Goal: Task Accomplishment & Management: Complete application form

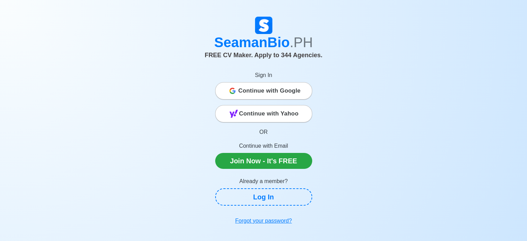
click at [265, 91] on span "Continue with Google" at bounding box center [269, 91] width 62 height 14
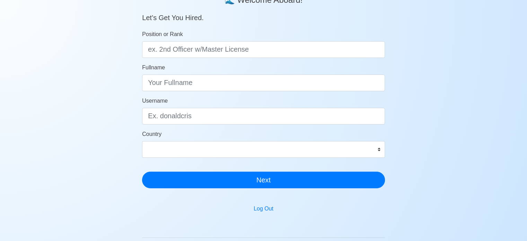
scroll to position [35, 0]
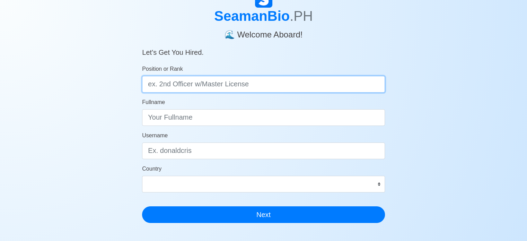
click at [193, 83] on input "Position or Rank" at bounding box center [263, 84] width 243 height 17
type input "m"
type input "[PERSON_NAME]"
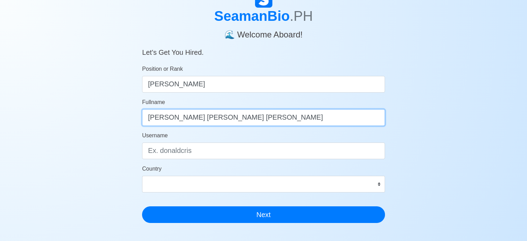
type input "[PERSON_NAME] [PERSON_NAME] [PERSON_NAME]"
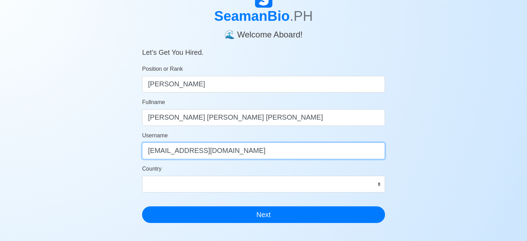
type input "[EMAIL_ADDRESS][DOMAIN_NAME]"
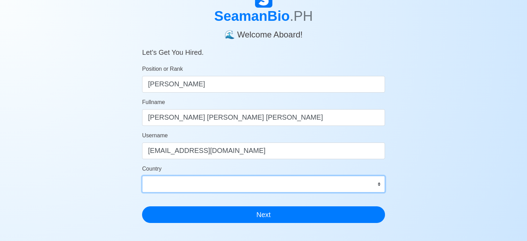
click at [184, 181] on div "Country [GEOGRAPHIC_DATA] [GEOGRAPHIC_DATA] [GEOGRAPHIC_DATA] [GEOGRAPHIC_DATA]…" at bounding box center [263, 179] width 243 height 28
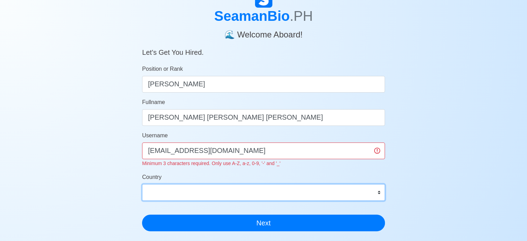
select select "PH"
click at [142, 184] on select "[GEOGRAPHIC_DATA] [GEOGRAPHIC_DATA] [GEOGRAPHIC_DATA] [GEOGRAPHIC_DATA] [US_STA…" at bounding box center [263, 192] width 243 height 17
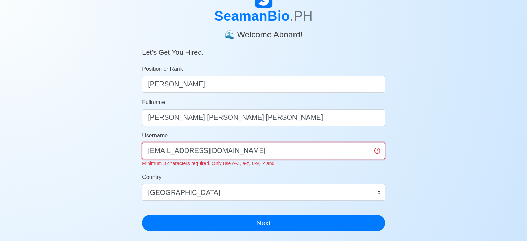
drag, startPoint x: 221, startPoint y: 152, endPoint x: 4, endPoint y: 136, distance: 217.2
click at [4, 136] on div "SeamanBio .PH 🌊 Welcome Aboard! Let’s Get You Hired. Position or Rank [PERSON_N…" at bounding box center [263, 177] width 527 height 374
type input "R"
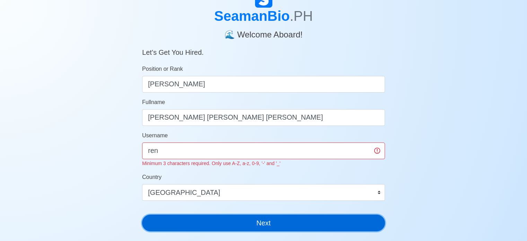
click at [267, 222] on button "Next" at bounding box center [263, 223] width 243 height 17
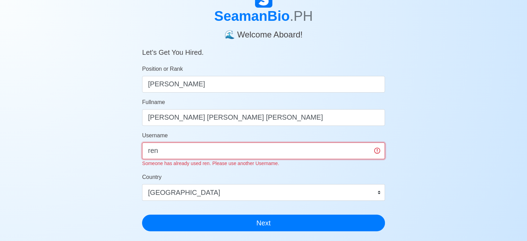
click at [240, 146] on input "ren" at bounding box center [263, 150] width 243 height 17
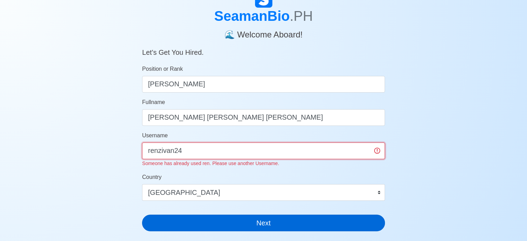
type input "renzivan24"
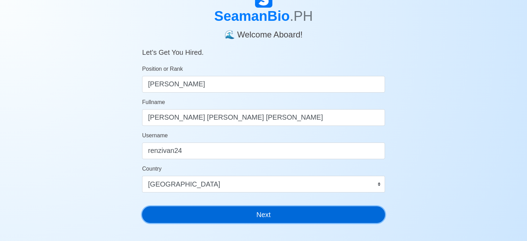
click at [302, 221] on button "Next" at bounding box center [263, 214] width 243 height 17
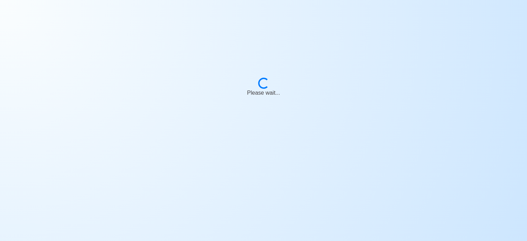
scroll to position [8, 0]
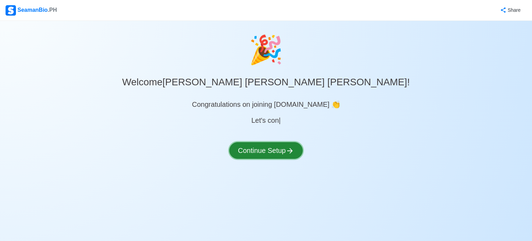
click at [280, 148] on button "Continue Setup" at bounding box center [265, 150] width 73 height 17
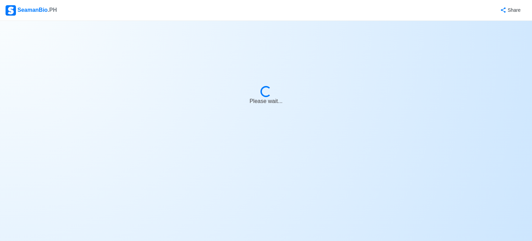
select select "Visible for Hiring"
select select "PH"
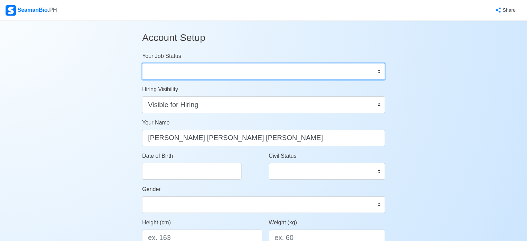
click at [258, 73] on select "Onboard Actively Looking for Job Not Looking for Job" at bounding box center [263, 71] width 243 height 17
select select "Actively Looking for Job"
click at [142, 63] on select "Onboard Actively Looking for Job Not Looking for Job" at bounding box center [263, 71] width 243 height 17
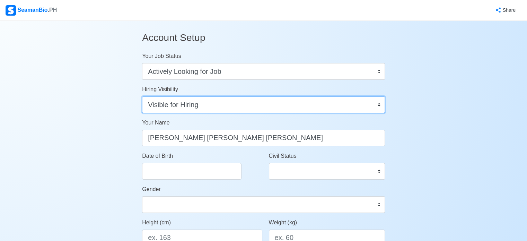
click at [250, 109] on select "Visible for Hiring Not Visible for Hiring" at bounding box center [263, 104] width 243 height 17
click at [142, 96] on select "Visible for Hiring Not Visible for Hiring" at bounding box center [263, 104] width 243 height 17
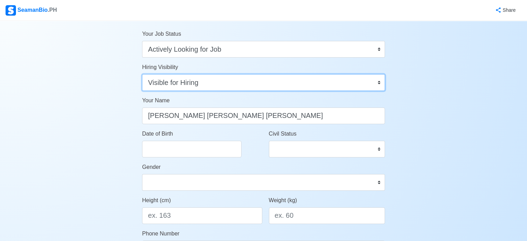
scroll to position [35, 0]
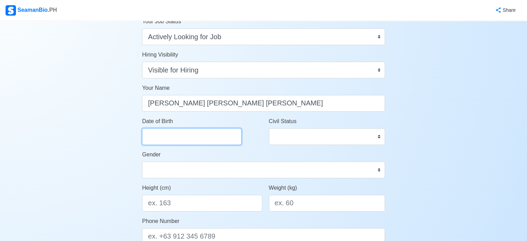
click at [189, 134] on input "Date of Birth" at bounding box center [191, 136] width 99 height 17
select select "****"
select select "*******"
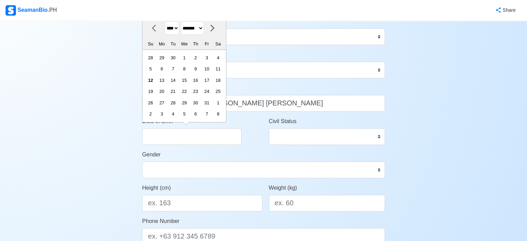
click at [176, 27] on select "**** **** **** **** **** **** **** **** **** **** **** **** **** **** **** ****…" at bounding box center [172, 28] width 15 height 14
select select "****"
click at [165, 22] on select "**** **** **** **** **** **** **** **** **** **** **** **** **** **** **** ****…" at bounding box center [172, 28] width 15 height 14
click at [204, 30] on select "******* ******** ***** ***** *** **** **** ****** ********* ******* ******** **…" at bounding box center [192, 28] width 23 height 14
select select "********"
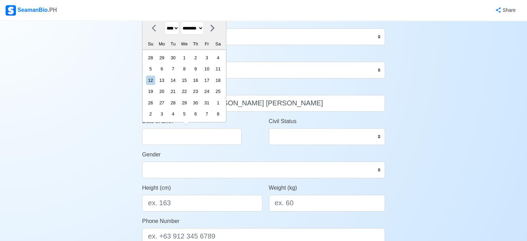
click at [183, 21] on select "******* ******** ***** ***** *** **** **** ****** ********* ******* ******** **…" at bounding box center [192, 28] width 23 height 14
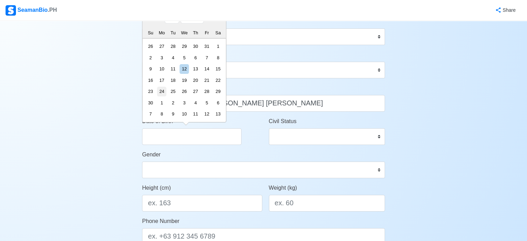
click at [166, 90] on div "24" at bounding box center [161, 91] width 9 height 9
type input "[DATE]"
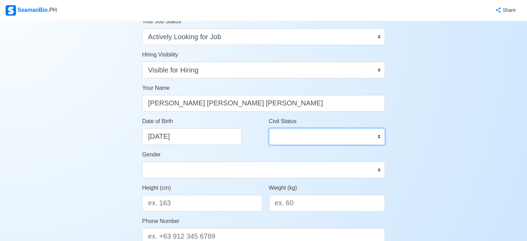
click at [310, 142] on select "Single Married Widowed Separated" at bounding box center [327, 136] width 116 height 17
select select "Single"
click at [269, 128] on select "Single Married Widowed Separated" at bounding box center [327, 136] width 116 height 17
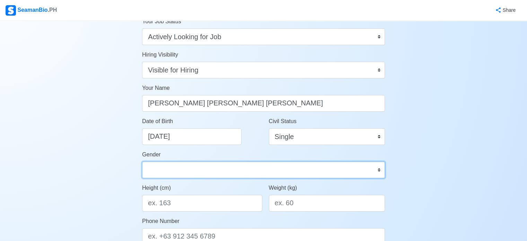
click at [213, 168] on select "[DEMOGRAPHIC_DATA] [DEMOGRAPHIC_DATA]" at bounding box center [263, 170] width 243 height 17
select select "[DEMOGRAPHIC_DATA]"
click at [142, 162] on select "[DEMOGRAPHIC_DATA] [DEMOGRAPHIC_DATA]" at bounding box center [263, 170] width 243 height 17
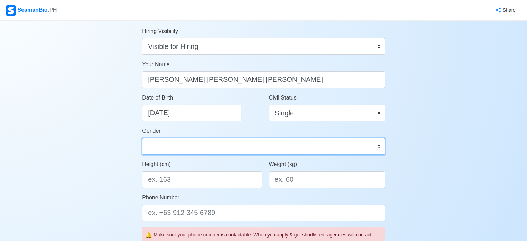
scroll to position [69, 0]
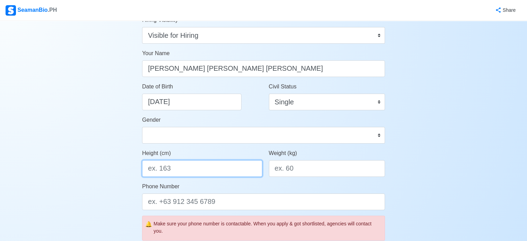
click at [205, 166] on input "Height (cm)" at bounding box center [202, 168] width 120 height 17
type input "173"
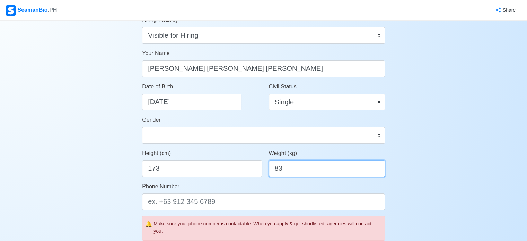
type input "83"
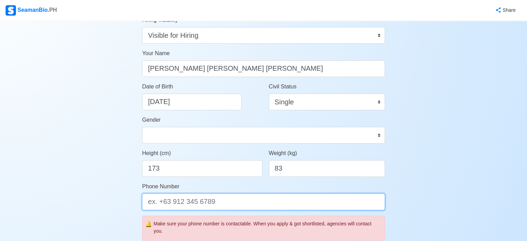
click at [208, 205] on input "Phone Number" at bounding box center [263, 201] width 243 height 17
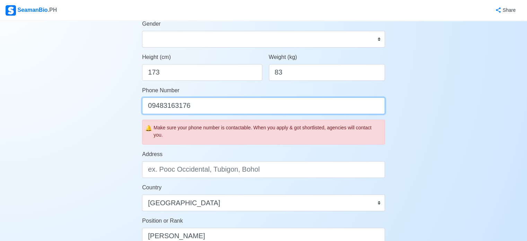
scroll to position [243, 0]
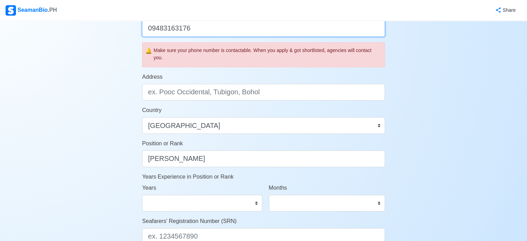
type input "09483163176"
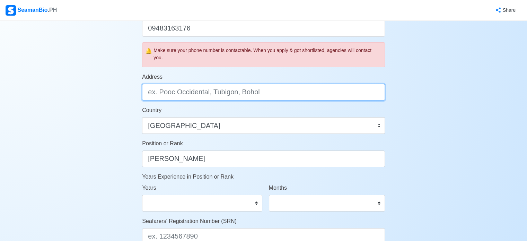
click at [199, 90] on input "Address" at bounding box center [263, 92] width 243 height 17
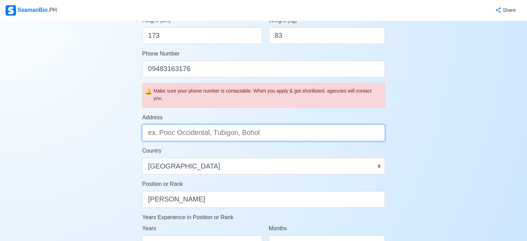
scroll to position [139, 0]
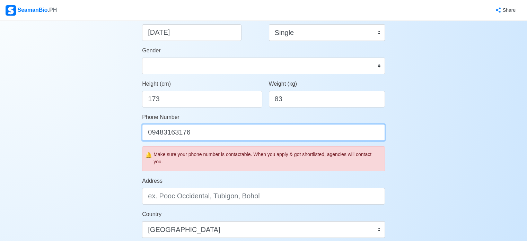
drag, startPoint x: 185, startPoint y: 135, endPoint x: 0, endPoint y: 139, distance: 185.2
click at [0, 139] on div "Account Setup Your Job Status Onboard Actively Looking for Job Not Looking for …" at bounding box center [263, 185] width 527 height 607
type input "="
click at [174, 137] on input "+63" at bounding box center [263, 132] width 243 height 17
type input "[PHONE_NUMBER]"
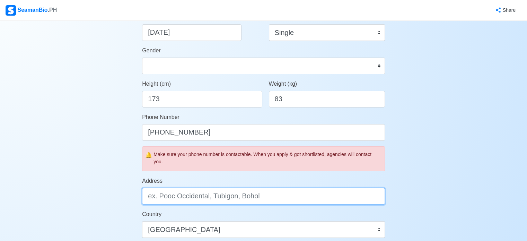
click at [225, 196] on input "Address" at bounding box center [263, 196] width 243 height 17
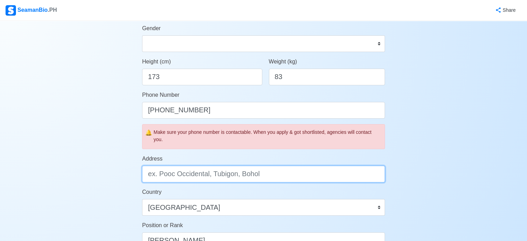
scroll to position [173, 0]
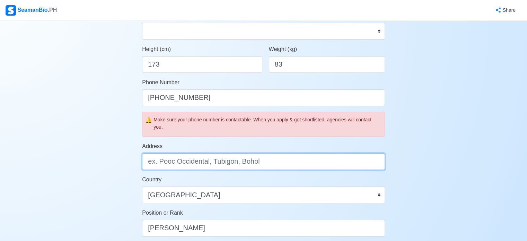
type input "2"
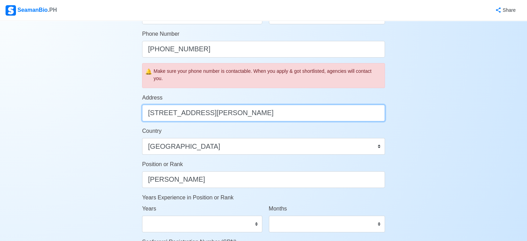
scroll to position [277, 0]
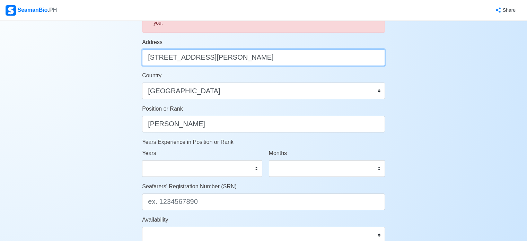
type input "[STREET_ADDRESS][PERSON_NAME]"
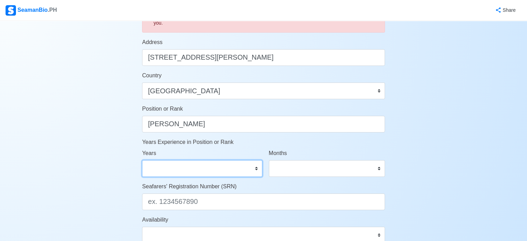
click at [237, 172] on select "0 1 2 3 4 5 6 7 8 9 10 11 12 13 14 15 16 17 18 19 20 21 22 23 24 25 26 27 28 29…" at bounding box center [202, 168] width 120 height 17
select select "0"
click at [142, 160] on select "0 1 2 3 4 5 6 7 8 9 10 11 12 13 14 15 16 17 18 19 20 21 22 23 24 25 26 27 28 29…" at bounding box center [202, 168] width 120 height 17
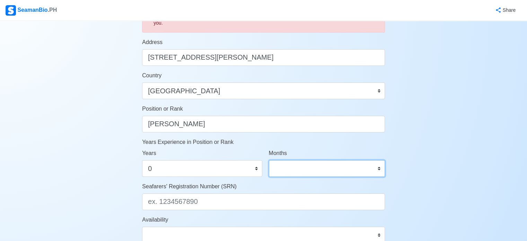
click at [295, 174] on select "0 1 2 3 4 5 6 7 8 9 10 11" at bounding box center [327, 168] width 116 height 17
select select "0"
click at [269, 160] on select "0 1 2 3 4 5 6 7 8 9 10 11" at bounding box center [327, 168] width 116 height 17
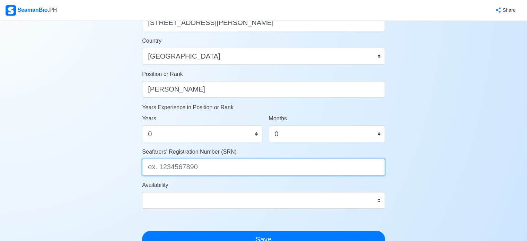
click at [228, 167] on input "Seafarers' Registration Number (SRN)" at bounding box center [263, 167] width 243 height 17
type input "9711240077"
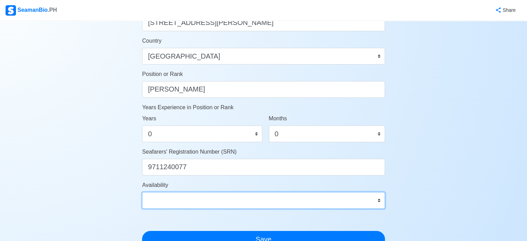
click at [171, 193] on select "Immediate [DATE] [DATE] [DATE] [DATE] [DATE] [DATE] [DATE] [DATE] [DATE]" at bounding box center [263, 200] width 243 height 17
select select "4102416000000"
click at [142, 192] on select "Immediate [DATE] [DATE] [DATE] [DATE] [DATE] [DATE] [DATE] [DATE] [DATE]" at bounding box center [263, 200] width 243 height 17
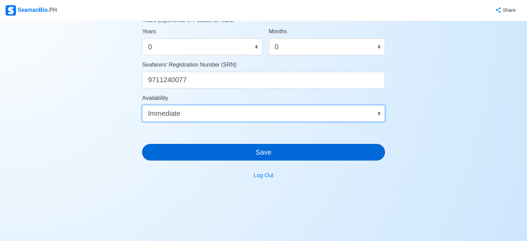
scroll to position [403, 0]
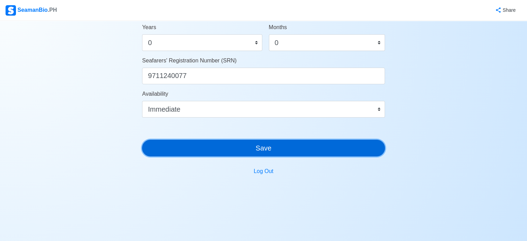
click at [239, 144] on button "Save" at bounding box center [263, 148] width 243 height 17
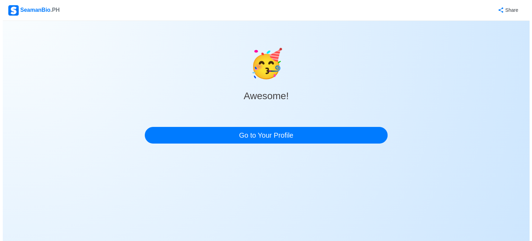
scroll to position [0, 0]
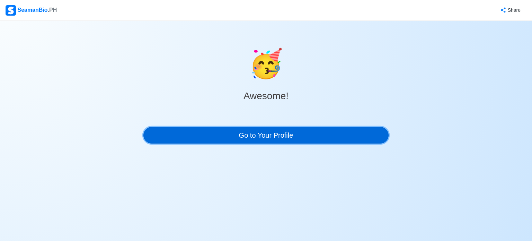
click at [313, 133] on link "Go to Your Profile" at bounding box center [266, 135] width 245 height 17
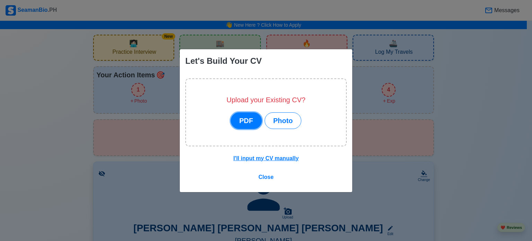
click at [253, 118] on button "PDF" at bounding box center [246, 120] width 31 height 17
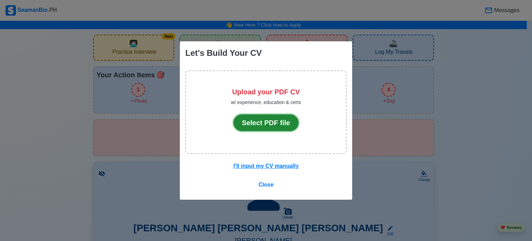
click at [255, 125] on button "Select PDF file" at bounding box center [267, 122] width 66 height 17
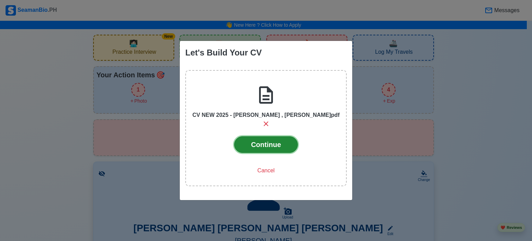
click at [280, 139] on button "Continue" at bounding box center [266, 144] width 64 height 17
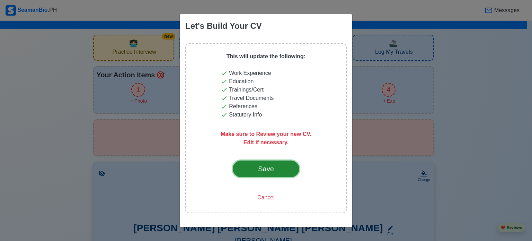
click at [277, 169] on div "Save" at bounding box center [266, 169] width 33 height 10
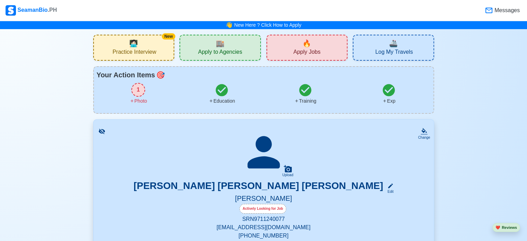
click at [140, 87] on div "1" at bounding box center [138, 90] width 14 height 14
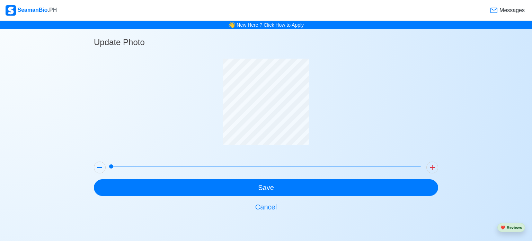
click at [113, 165] on span at bounding box center [111, 166] width 4 height 4
click at [266, 195] on div "Update Photo Save Cancel" at bounding box center [266, 122] width 345 height 186
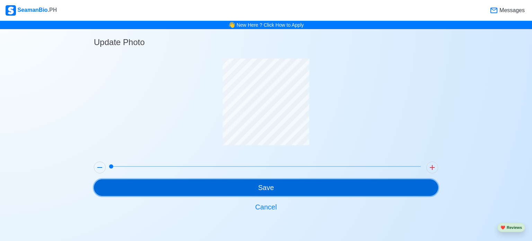
click at [265, 190] on button "Save" at bounding box center [266, 187] width 345 height 17
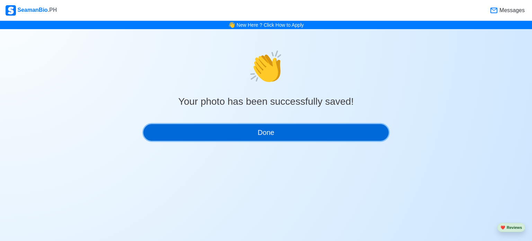
click at [243, 133] on button "Done" at bounding box center [266, 132] width 245 height 17
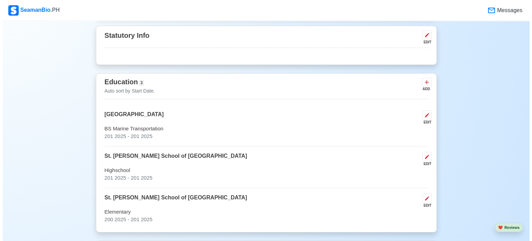
scroll to position [381, 0]
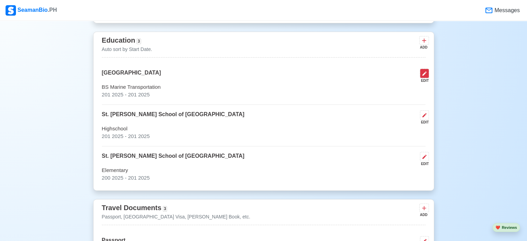
click at [425, 71] on icon at bounding box center [425, 74] width 6 height 6
select select "2025"
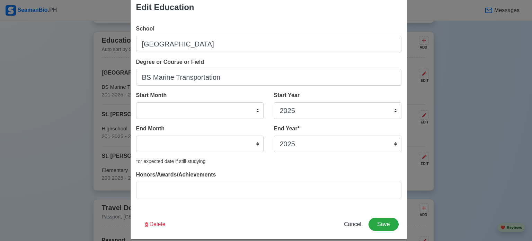
scroll to position [22, 0]
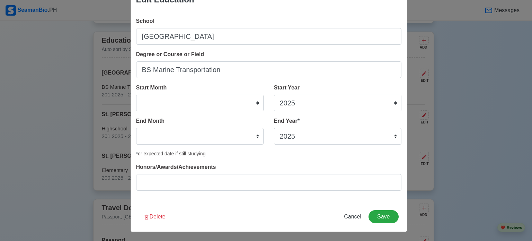
click at [27, 123] on div "Edit Education School West bay college Degree or Course or Field BS Marine Tran…" at bounding box center [266, 120] width 532 height 241
click at [218, 107] on select "January February March April May June July August September October November De…" at bounding box center [200, 103] width 128 height 17
select select "June"
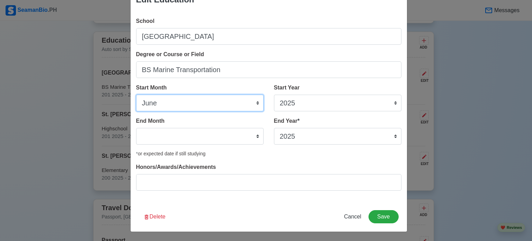
click at [136, 95] on select "January February March April May June July August September October November De…" at bounding box center [200, 103] width 128 height 17
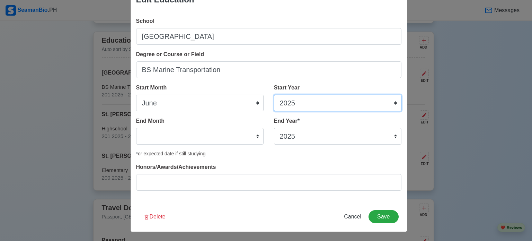
click at [298, 105] on select "2025 2024 2023 2022 2021 2020 2019 2018 2017 2016 2015 2014 2013 2012 2011 2010…" at bounding box center [338, 103] width 128 height 17
select select "2014"
click at [274, 95] on select "2025 2024 2023 2022 2021 2020 2019 2018 2017 2016 2015 2014 2013 2012 2011 2010…" at bounding box center [338, 103] width 128 height 17
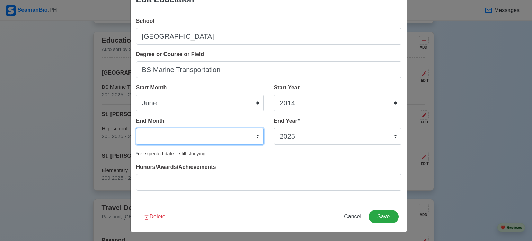
click at [198, 137] on select "January February March April May June July August September October November De…" at bounding box center [200, 136] width 128 height 17
select select "May"
click at [136, 128] on select "January February March April May June July August September October November De…" at bounding box center [200, 136] width 128 height 17
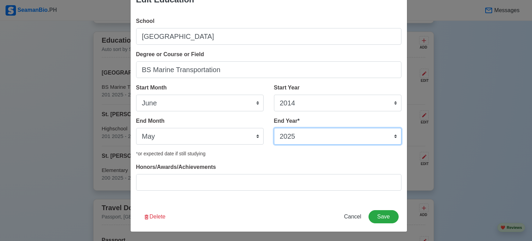
click at [290, 133] on select "2035 2034 2033 2032 2031 2030 2029 2028 2027 2026 2025 2024 2023 2022 2021 2020…" at bounding box center [338, 136] width 128 height 17
select select "2018"
click at [274, 128] on select "2035 2034 2033 2032 2031 2030 2029 2028 2027 2026 2025 2024 2023 2022 2021 2020…" at bounding box center [338, 136] width 128 height 17
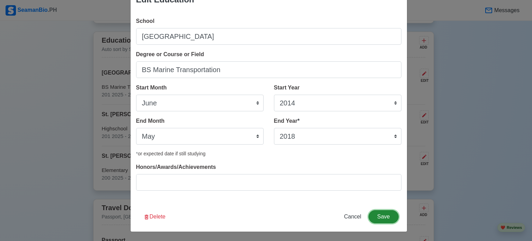
click at [389, 215] on button "Save" at bounding box center [384, 216] width 30 height 13
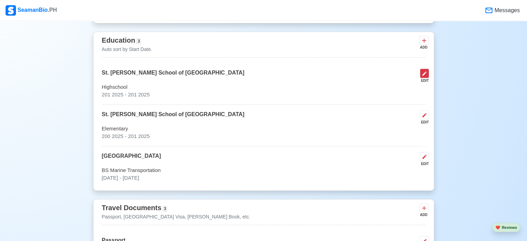
click at [424, 75] on icon at bounding box center [425, 73] width 4 height 4
select select "2025"
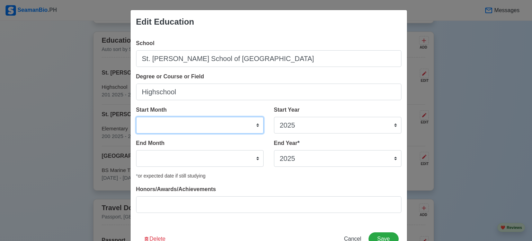
click at [205, 126] on select "January February March April May June July August September October November De…" at bounding box center [200, 125] width 128 height 17
select select "June"
click at [136, 117] on select "January February March April May June July August September October November De…" at bounding box center [200, 125] width 128 height 17
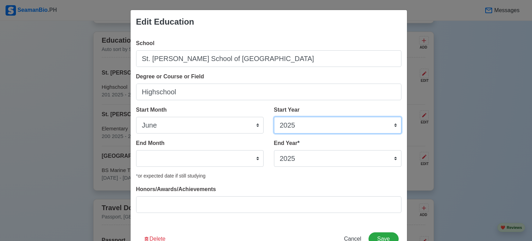
click at [330, 129] on select "2025 2024 2023 2022 2021 2020 2019 2018 2017 2016 2015 2014 2013 2012 2011 2010…" at bounding box center [338, 125] width 128 height 17
select select "2014"
click at [274, 117] on select "2025 2024 2023 2022 2021 2020 2019 2018 2017 2016 2015 2014 2013 2012 2011 2010…" at bounding box center [338, 125] width 128 height 17
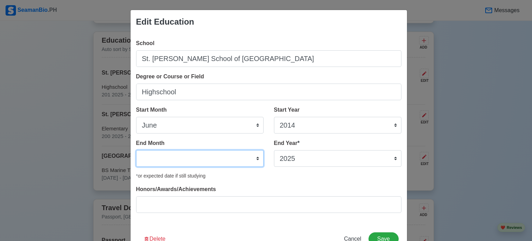
click at [206, 157] on select "January February March April May June July August September October November De…" at bounding box center [200, 158] width 128 height 17
select select "April"
click at [136, 150] on select "January February March April May June July August September October November De…" at bounding box center [200, 158] width 128 height 17
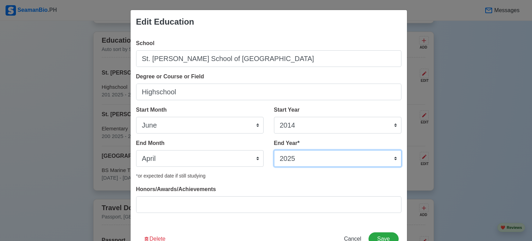
click at [337, 162] on select "2035 2034 2033 2032 2031 2030 2029 2028 2027 2026 2025 2024 2023 2022 2021 2020…" at bounding box center [338, 158] width 128 height 17
click at [274, 150] on select "2035 2034 2033 2032 2031 2030 2029 2028 2027 2026 2025 2024 2023 2022 2021 2020…" at bounding box center [338, 158] width 128 height 17
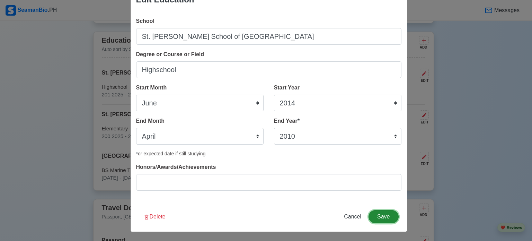
click at [383, 215] on button "Save" at bounding box center [384, 216] width 30 height 13
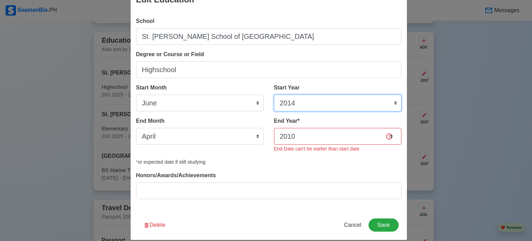
click at [319, 102] on select "2025 2024 2023 2022 2021 2020 2019 2018 2017 2016 2015 2014 2013 2012 2011 2010…" at bounding box center [338, 103] width 128 height 17
click at [314, 139] on select "2035 2034 2033 2032 2031 2030 2029 2028 2027 2026 2025 2024 2023 2022 2021 2020…" at bounding box center [338, 136] width 128 height 17
select select "2014"
click at [274, 128] on select "2035 2034 2033 2032 2031 2030 2029 2028 2027 2026 2025 2024 2023 2022 2021 2020…" at bounding box center [338, 136] width 128 height 17
click at [310, 98] on select "2025 2024 2023 2022 2021 2020 2019 2018 2017 2016 2015 2014 2013 2012 2011 2010…" at bounding box center [338, 103] width 128 height 17
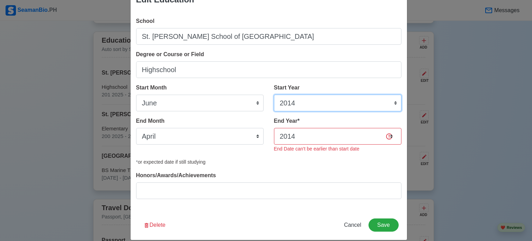
select select "2010"
click at [274, 95] on select "2025 2024 2023 2022 2021 2020 2019 2018 2017 2016 2015 2014 2013 2012 2011 2010…" at bounding box center [338, 103] width 128 height 17
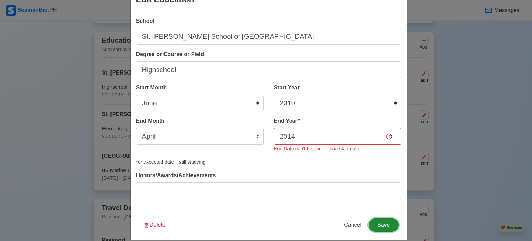
click at [377, 223] on button "Save" at bounding box center [384, 224] width 30 height 13
click at [324, 156] on div "End Year * 2035 2034 2033 2032 2031 2030 2029 2028 2027 2026 2025 2024 2023 202…" at bounding box center [335, 138] width 133 height 42
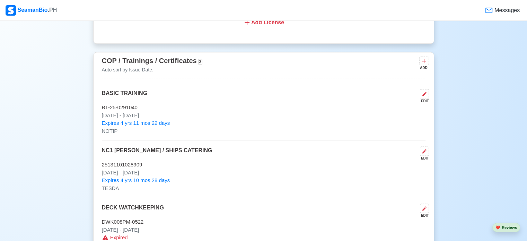
scroll to position [901, 0]
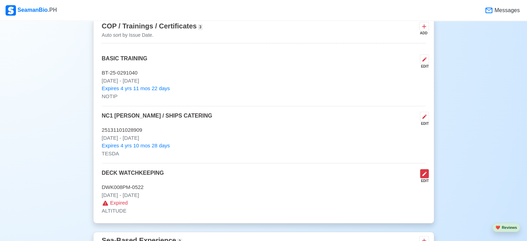
click at [427, 175] on button at bounding box center [424, 173] width 9 height 9
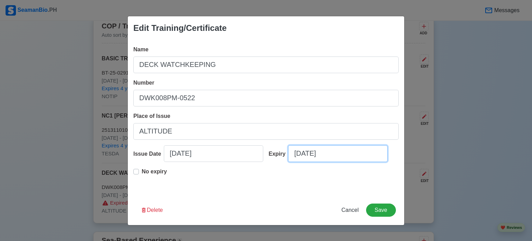
click at [365, 152] on input "10/12/2025" at bounding box center [337, 153] width 99 height 17
select select "****"
select select "*******"
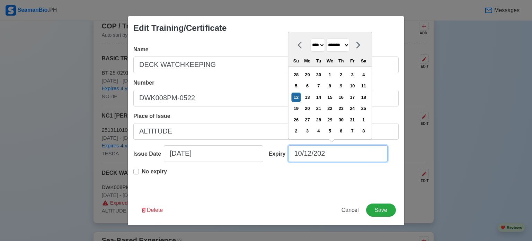
type input "10/12/20"
select select "****"
type input "10/12/2030"
select select "****"
type input "10/12/2030"
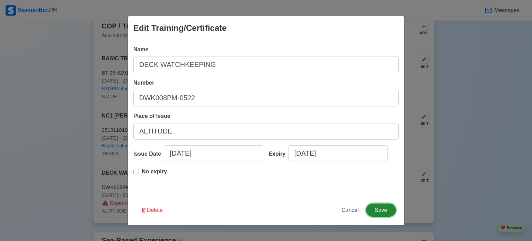
click at [381, 212] on button "Save" at bounding box center [381, 209] width 30 height 13
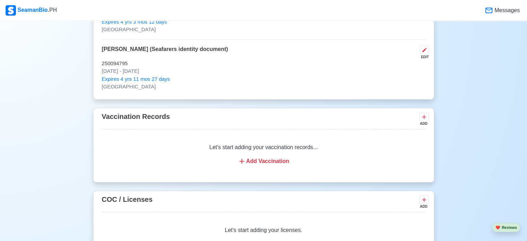
scroll to position [714, 0]
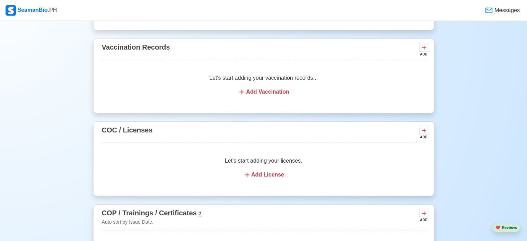
click at [263, 93] on div "Add Vaccination" at bounding box center [263, 92] width 307 height 8
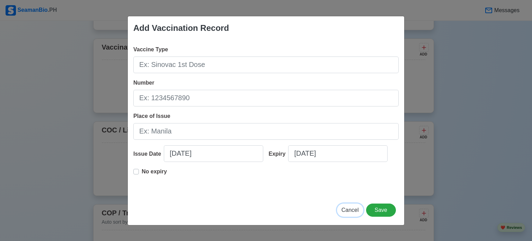
click at [350, 210] on span "Cancel" at bounding box center [350, 210] width 17 height 6
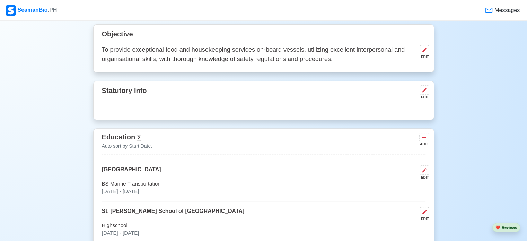
scroll to position [229, 0]
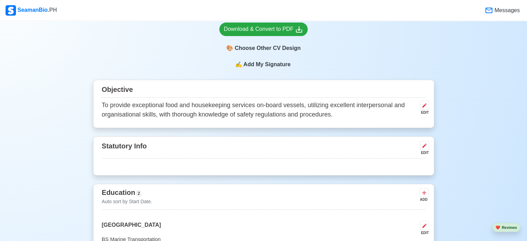
click at [254, 68] on span "Add My Signature" at bounding box center [267, 64] width 50 height 8
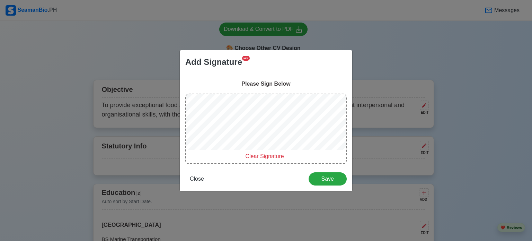
click at [263, 157] on span "Clear Signature" at bounding box center [264, 156] width 38 height 6
click at [197, 151] on div at bounding box center [266, 123] width 160 height 58
click at [254, 157] on span "Clear Signature" at bounding box center [264, 156] width 38 height 6
drag, startPoint x: 266, startPoint y: 156, endPoint x: 261, endPoint y: 153, distance: 5.5
click at [266, 156] on span "Clear Signature" at bounding box center [264, 156] width 38 height 6
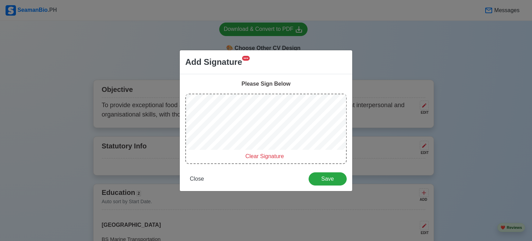
drag, startPoint x: 266, startPoint y: 157, endPoint x: 262, endPoint y: 156, distance: 3.8
click at [262, 156] on span "Clear Signature" at bounding box center [264, 156] width 38 height 6
drag, startPoint x: 195, startPoint y: 172, endPoint x: 200, endPoint y: 170, distance: 5.7
click at [195, 172] on button "Close" at bounding box center [196, 178] width 23 height 13
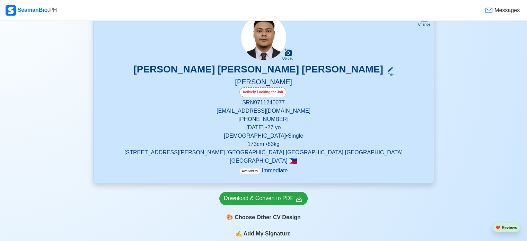
scroll to position [56, 0]
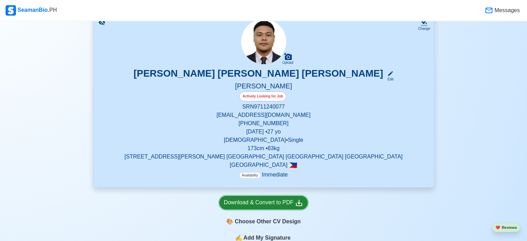
click at [263, 204] on div "Download & Convert to PDF" at bounding box center [263, 202] width 79 height 9
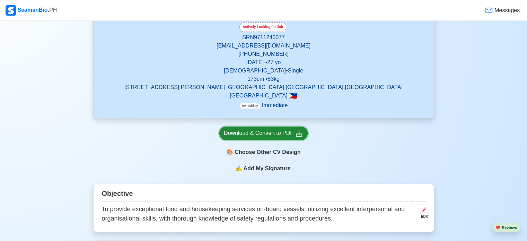
click at [257, 134] on div "Download & Convert to PDF" at bounding box center [263, 133] width 79 height 9
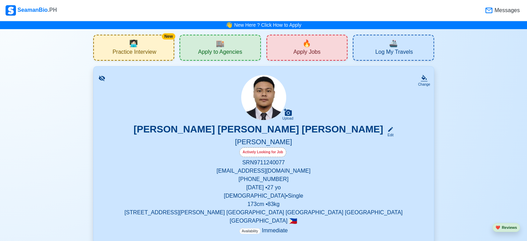
click at [215, 49] on span "Apply to Agencies" at bounding box center [220, 53] width 44 height 9
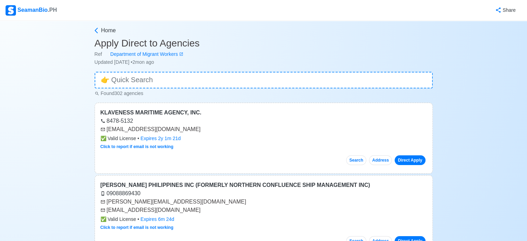
click at [176, 125] on div "recruitment@kma.ph" at bounding box center [264, 129] width 327 height 8
click at [178, 117] on div "8478-5132" at bounding box center [264, 121] width 327 height 8
click at [177, 113] on div "KLAVENESS MARITIME AGENCY, INC." at bounding box center [264, 112] width 327 height 8
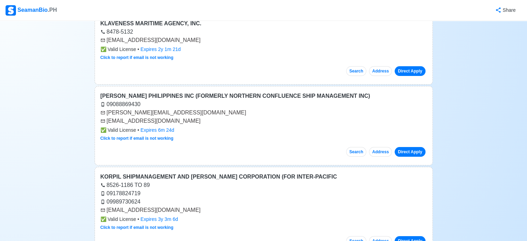
scroll to position [104, 0]
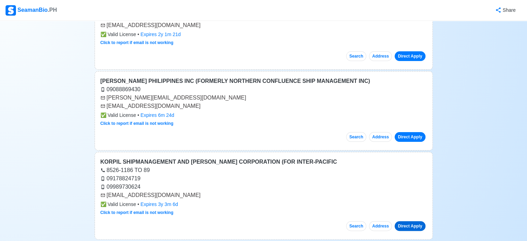
click at [413, 225] on link "Direct Apply" at bounding box center [410, 226] width 31 height 10
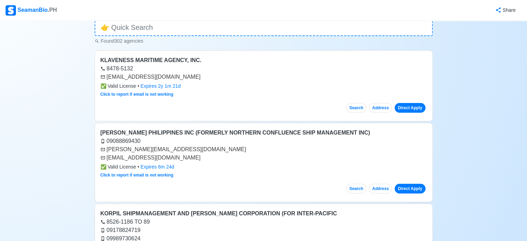
scroll to position [0, 0]
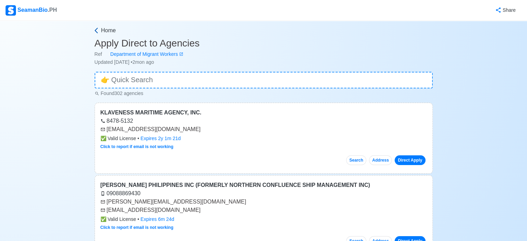
click at [99, 33] on icon at bounding box center [96, 30] width 7 height 7
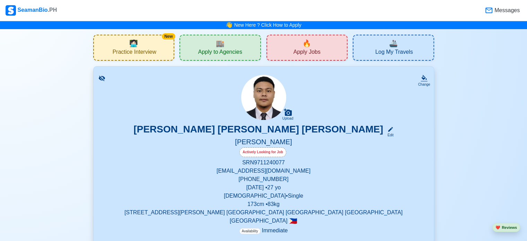
click at [316, 50] on span "Apply Jobs" at bounding box center [307, 53] width 27 height 9
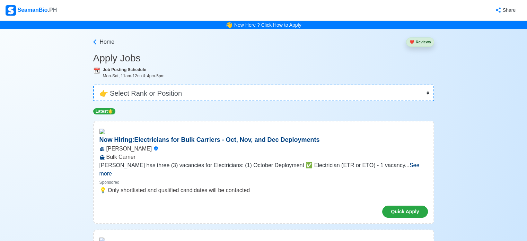
click at [192, 137] on p "Now Hiring: Electricians for Bulk Carriers - Oct, Nov, and Dec Deployments" at bounding box center [210, 139] width 232 height 9
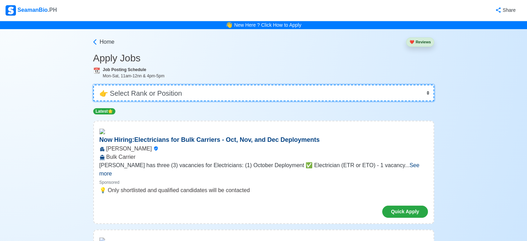
click at [176, 94] on select "👉 Select Rank or Position Master Chief Officer 2nd Officer 3rd Officer Junior O…" at bounding box center [263, 93] width 341 height 17
select select "[PERSON_NAME]"
click at [94, 85] on select "👉 Select Rank or Position Master Chief Officer 2nd Officer 3rd Officer Junior O…" at bounding box center [263, 93] width 341 height 17
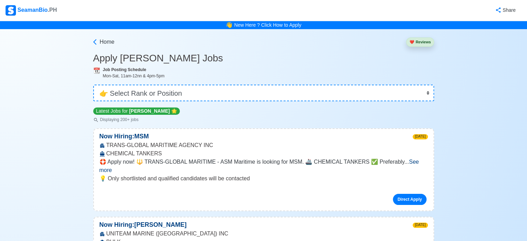
click at [419, 160] on span "See more" at bounding box center [259, 166] width 320 height 14
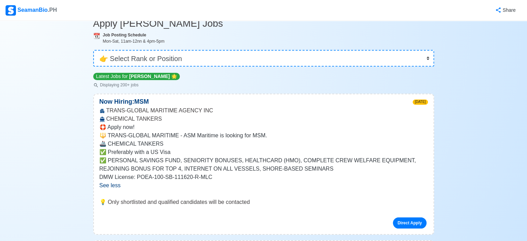
scroll to position [69, 0]
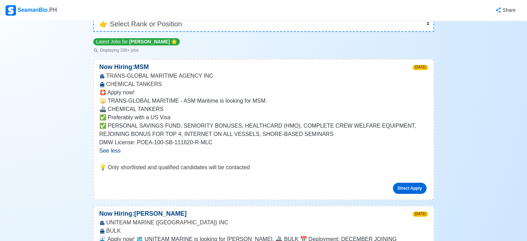
click at [409, 186] on link "Direct Apply" at bounding box center [409, 188] width 33 height 11
click at [399, 188] on link "Direct Apply" at bounding box center [409, 188] width 33 height 11
click at [403, 189] on link "Direct Apply" at bounding box center [409, 188] width 33 height 11
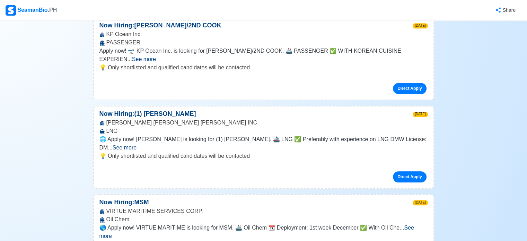
scroll to position [728, 0]
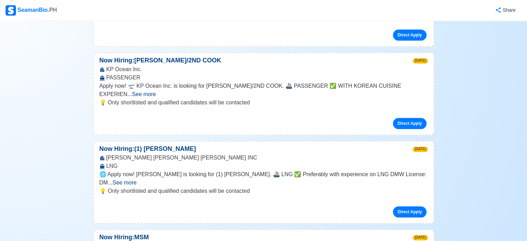
click at [137, 180] on span "See more" at bounding box center [125, 183] width 24 height 6
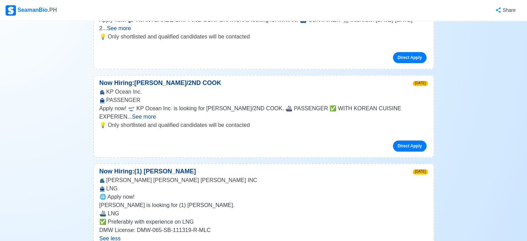
scroll to position [693, 0]
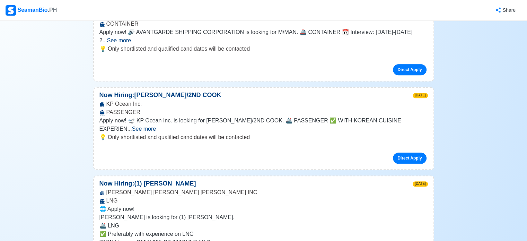
click at [156, 126] on span "See more" at bounding box center [144, 129] width 24 height 6
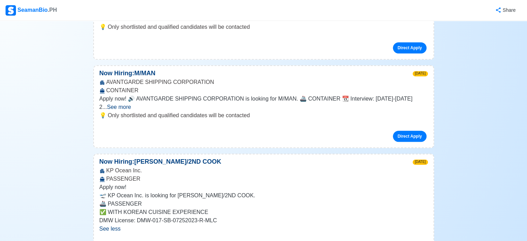
scroll to position [624, 0]
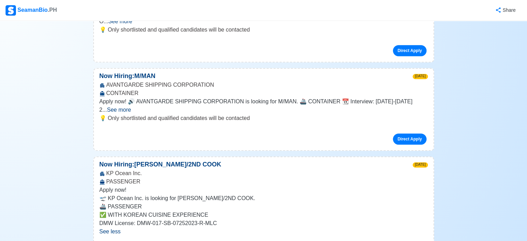
click at [131, 107] on span "See more" at bounding box center [119, 110] width 24 height 6
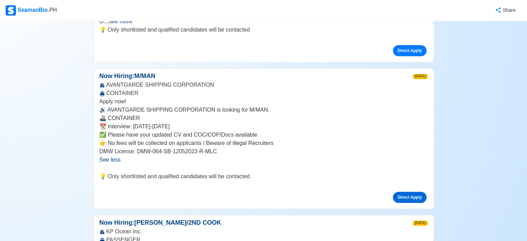
click at [412, 192] on link "Direct Apply" at bounding box center [409, 197] width 33 height 11
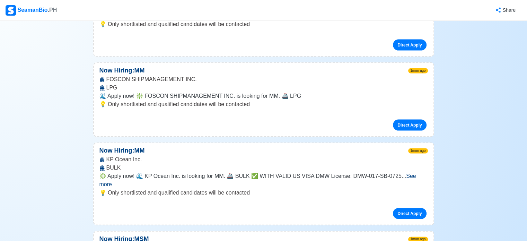
scroll to position [1491, 0]
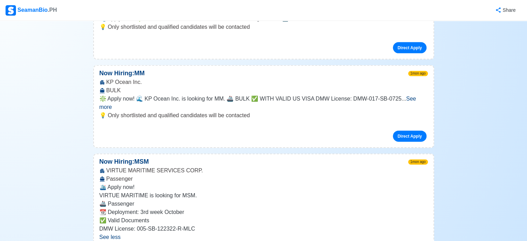
scroll to position [1560, 0]
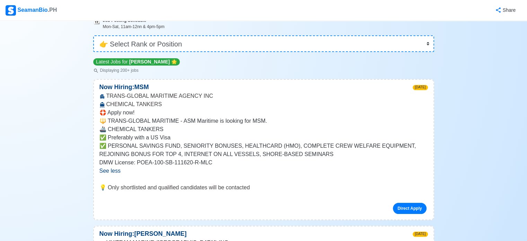
scroll to position [104, 0]
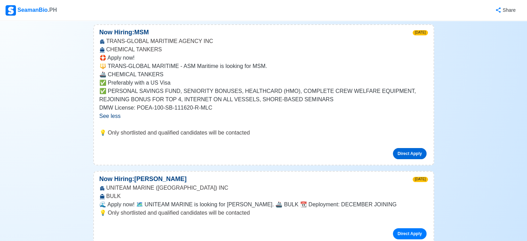
click at [406, 157] on link "Direct Apply" at bounding box center [409, 153] width 33 height 11
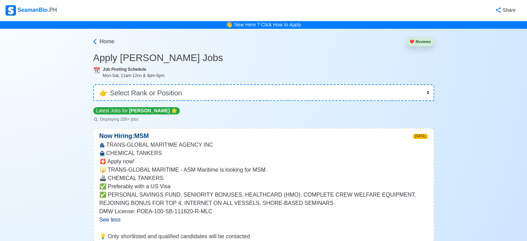
scroll to position [0, 0]
click at [288, 24] on link "New Here ? Click How to Apply" at bounding box center [267, 25] width 67 height 6
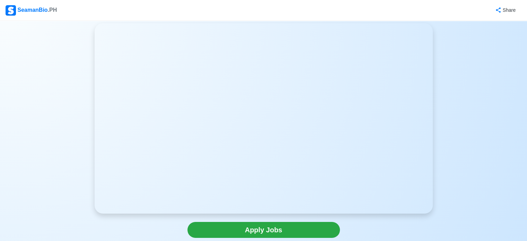
scroll to position [69, 0]
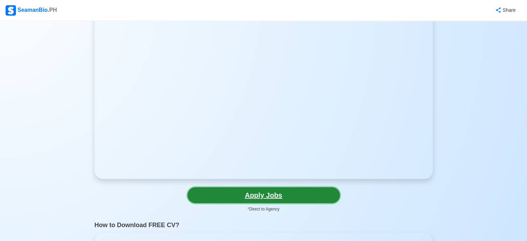
click at [292, 192] on link "Apply Jobs" at bounding box center [264, 195] width 153 height 16
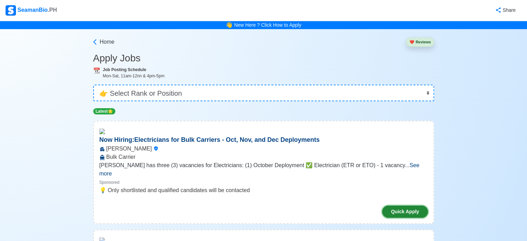
click at [396, 206] on button "Quick Apply" at bounding box center [404, 212] width 45 height 12
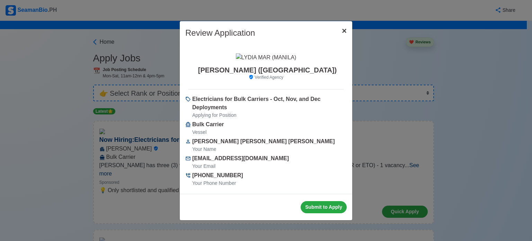
click at [346, 30] on span "×" at bounding box center [344, 30] width 5 height 9
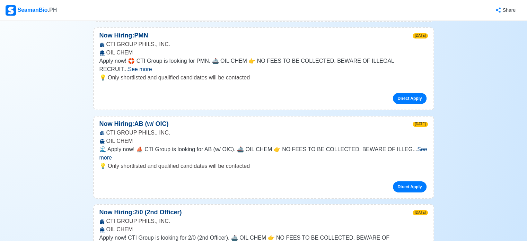
scroll to position [4919, 0]
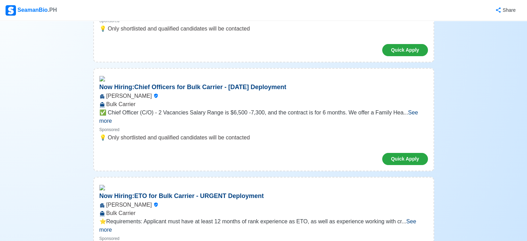
scroll to position [0, 0]
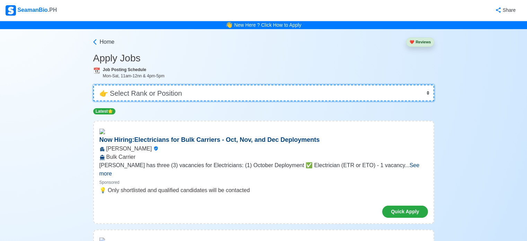
click at [316, 91] on select "👉 Select Rank or Position Master Chief Officer 2nd Officer 3rd Officer Junior O…" at bounding box center [263, 93] width 341 height 17
click at [94, 85] on select "👉 Select Rank or Position Master Chief Officer 2nd Officer 3rd Officer Junior O…" at bounding box center [263, 93] width 341 height 17
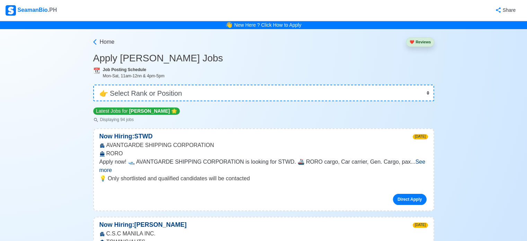
click at [422, 160] on span "See more" at bounding box center [262, 166] width 326 height 14
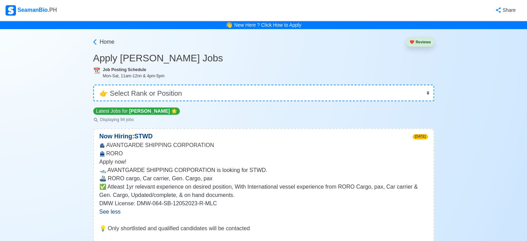
scroll to position [104, 0]
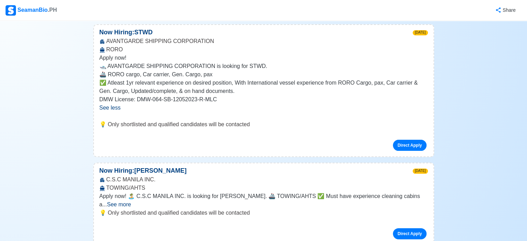
click at [131, 201] on span "See more" at bounding box center [119, 204] width 24 height 6
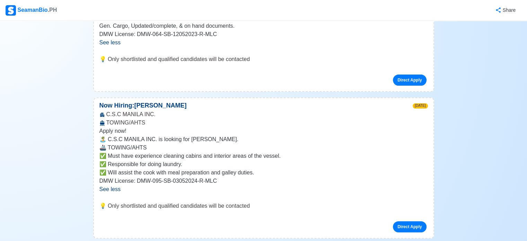
scroll to position [173, 0]
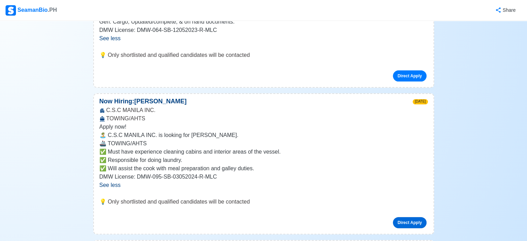
click at [410, 220] on link "Direct Apply" at bounding box center [409, 222] width 33 height 11
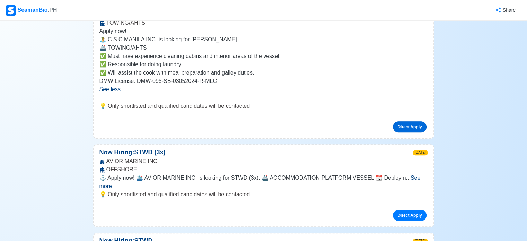
scroll to position [312, 0]
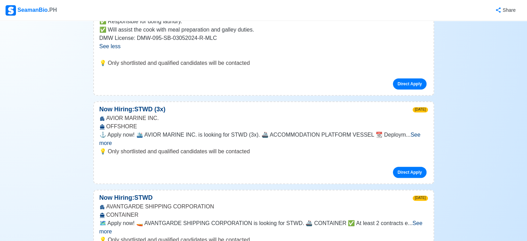
click at [415, 132] on span "See more" at bounding box center [259, 139] width 321 height 14
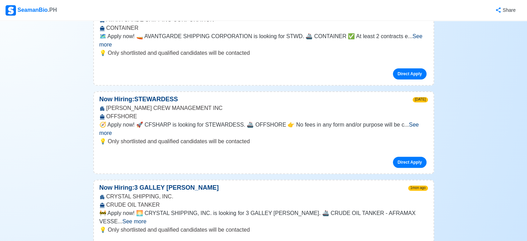
scroll to position [589, 0]
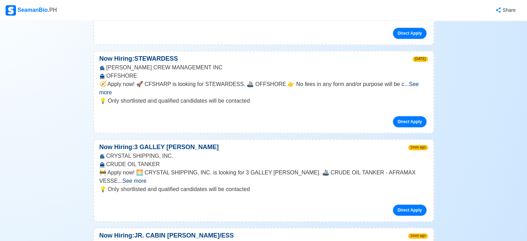
click at [146, 178] on span "See more" at bounding box center [134, 181] width 24 height 6
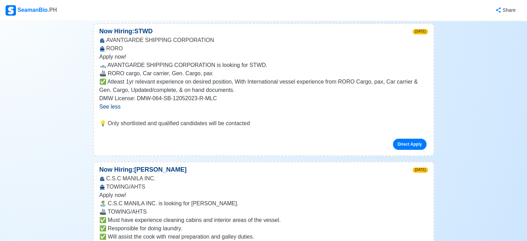
scroll to position [0, 0]
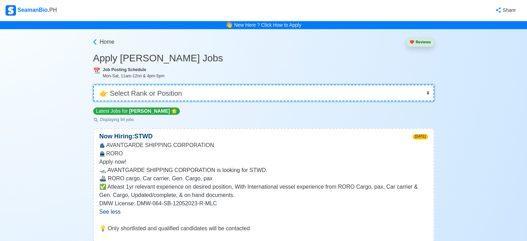
click at [185, 94] on select "👉 Select Rank or Position Master Chief Officer 2nd Officer 3rd Officer Junior O…" at bounding box center [263, 93] width 341 height 17
click at [156, 93] on select "👉 Select Rank or Position Master Chief Officer 2nd Officer 3rd Officer Junior O…" at bounding box center [263, 93] width 341 height 17
click at [154, 93] on select "👉 Select Rank or Position Master Chief Officer 2nd Officer 3rd Officer Junior O…" at bounding box center [263, 93] width 341 height 17
click at [128, 93] on select "👉 Select Rank or Position Master Chief Officer 2nd Officer 3rd Officer Junior O…" at bounding box center [263, 93] width 341 height 17
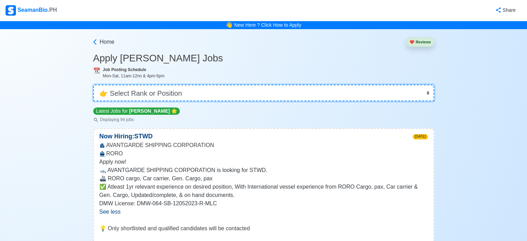
click at [128, 93] on select "👉 Select Rank or Position Master Chief Officer 2nd Officer 3rd Officer Junior O…" at bounding box center [263, 93] width 341 height 17
click at [137, 95] on select "👉 Select Rank or Position Master Chief Officer 2nd Officer 3rd Officer Junior O…" at bounding box center [263, 93] width 341 height 17
click at [118, 91] on select "👉 Select Rank or Position Master Chief Officer 2nd Officer 3rd Officer Junior O…" at bounding box center [263, 93] width 341 height 17
select select "Others"
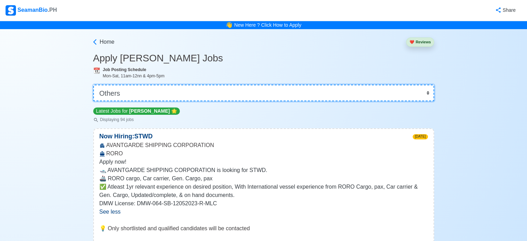
click at [94, 85] on select "👉 Select Rank or Position Master Chief Officer 2nd Officer 3rd Officer Junior O…" at bounding box center [263, 93] width 341 height 17
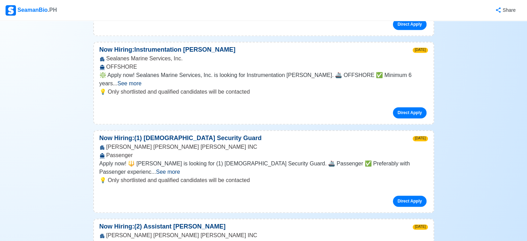
scroll to position [1075, 0]
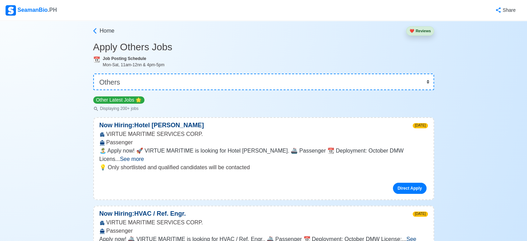
scroll to position [0, 0]
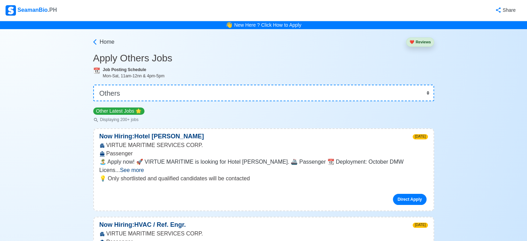
click at [34, 9] on div "SeamanBio .PH" at bounding box center [31, 10] width 51 height 10
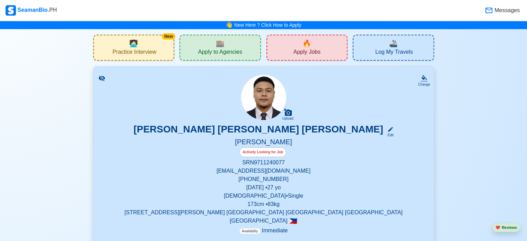
click at [228, 43] on div "🏬 Apply to Agencies" at bounding box center [220, 48] width 81 height 26
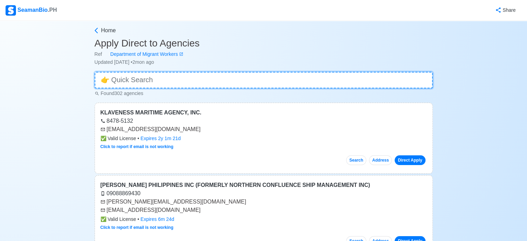
click at [198, 79] on input at bounding box center [264, 80] width 338 height 17
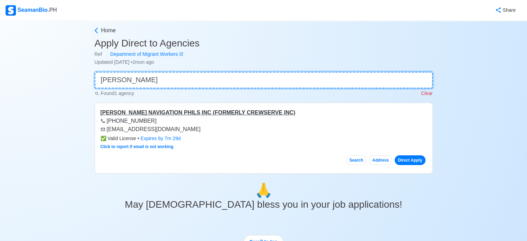
type input "marlow"
click at [215, 110] on div "MARLOW NAVIGATION PHILS INC (FORMERLY CREWSERVE INC)" at bounding box center [264, 112] width 327 height 8
